Goal: Complete application form

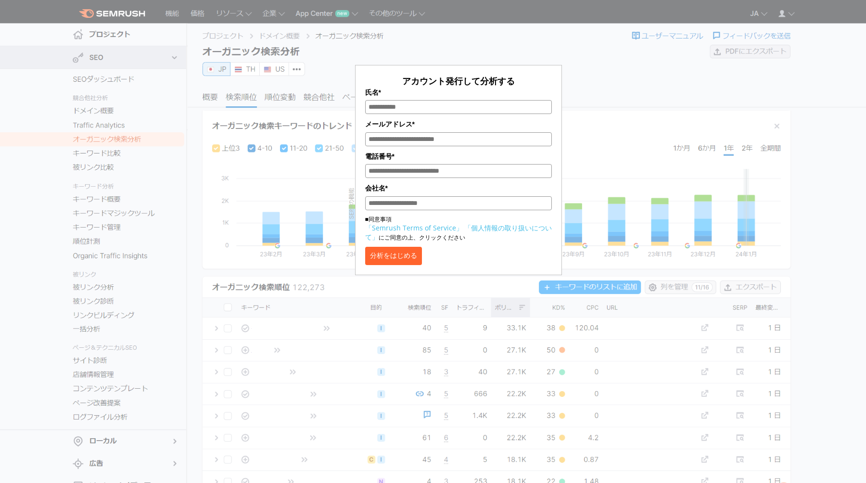
click at [360, 66] on form "アカウント発行して分析する 氏名* メールアドレス* 電話番号* 会社名* ■同意事項 「Semrush Terms of Service」 「個人情報の取り…" at bounding box center [458, 170] width 207 height 210
click at [420, 261] on button "分析をはじめる" at bounding box center [393, 256] width 57 height 18
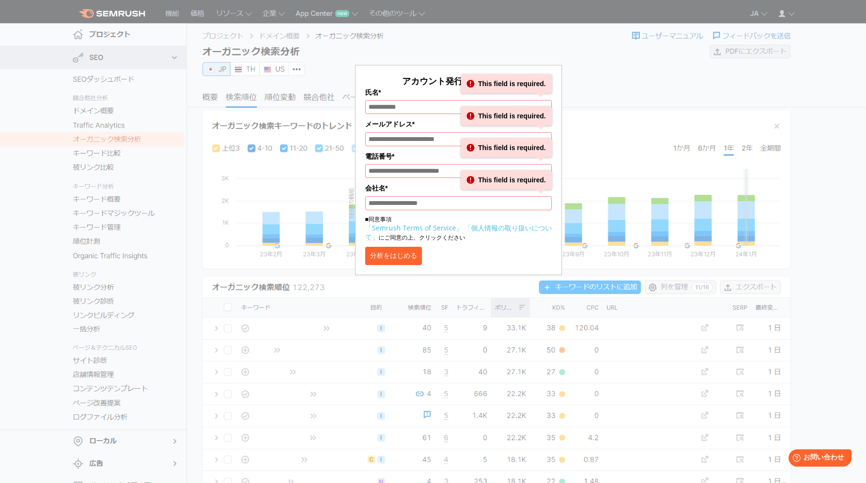
click at [592, 94] on div "アカウント発行して分析する 氏名* This field is required. メールアドレス* This field is required. 電話番号…" at bounding box center [458, 143] width 481 height 263
click at [419, 106] on input "氏名*" at bounding box center [458, 107] width 187 height 14
type input "*"
click at [409, 142] on input "メールアドレス*" at bounding box center [458, 139] width 187 height 14
type input "*"
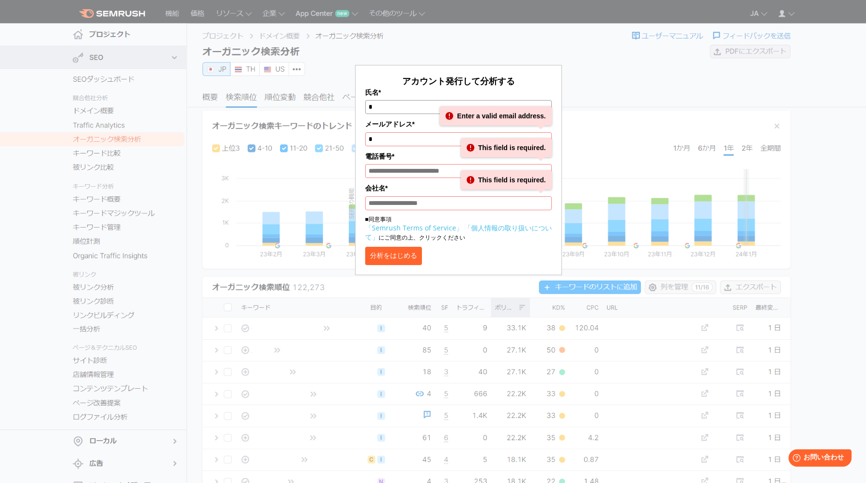
click at [396, 165] on input "電話番号*" at bounding box center [458, 171] width 187 height 14
type input "*"
click at [394, 201] on input "会社名*" at bounding box center [458, 203] width 187 height 14
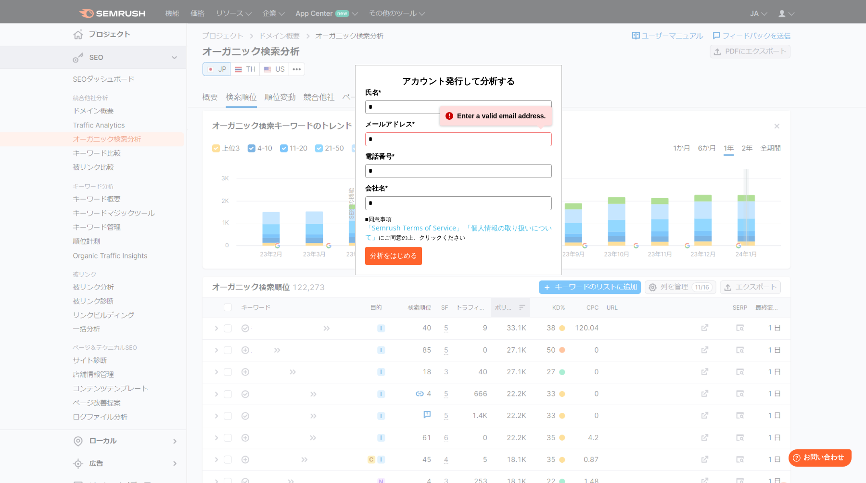
type input "*"
click at [426, 270] on form "アカウント発行して分析する 氏名* * メールアドレス* * Enter a valid email address. 電話番号* * 会社名* * ■同意事…" at bounding box center [458, 170] width 207 height 210
click at [414, 254] on button "分析をはじめる" at bounding box center [393, 256] width 57 height 18
click at [638, 96] on div "アカウント発行して分析する 氏名* * メールアドレス* * Enter a valid email address. 電話番号* * 会社名* * ■同意事…" at bounding box center [458, 143] width 481 height 263
